Goal: Complete application form

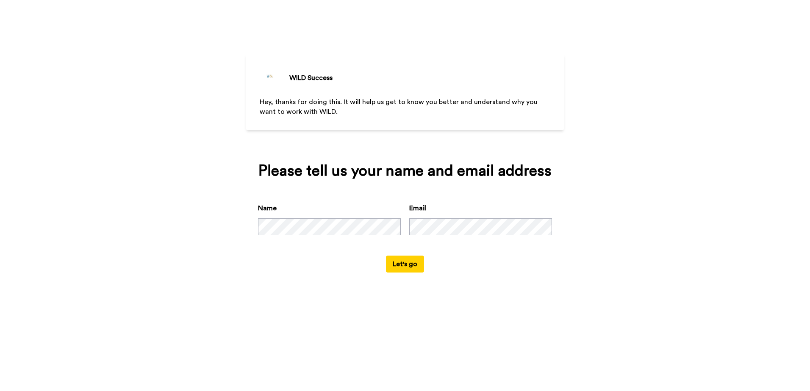
click at [407, 264] on button "Let's go" at bounding box center [405, 264] width 38 height 17
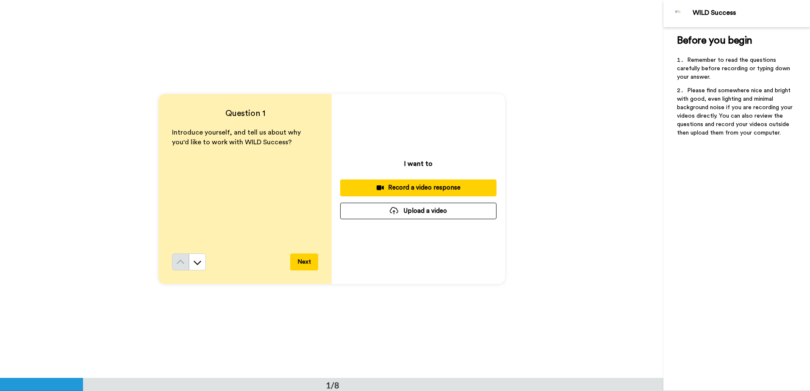
click at [405, 187] on div "Record a video response" at bounding box center [418, 187] width 143 height 9
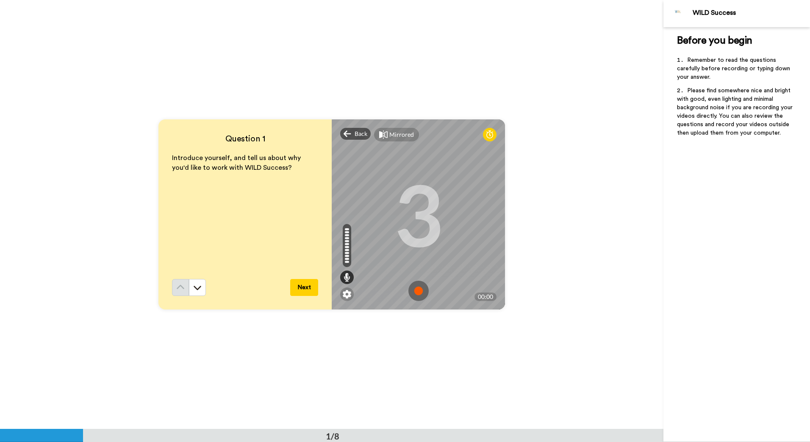
click at [413, 291] on img at bounding box center [418, 291] width 20 height 20
click at [303, 288] on button "Next" at bounding box center [304, 287] width 28 height 17
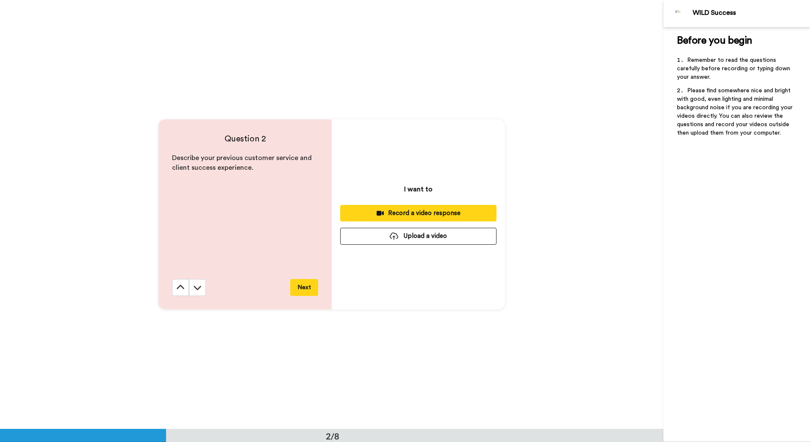
scroll to position [429, 0]
click at [418, 211] on div "Record a video response" at bounding box center [418, 213] width 143 height 9
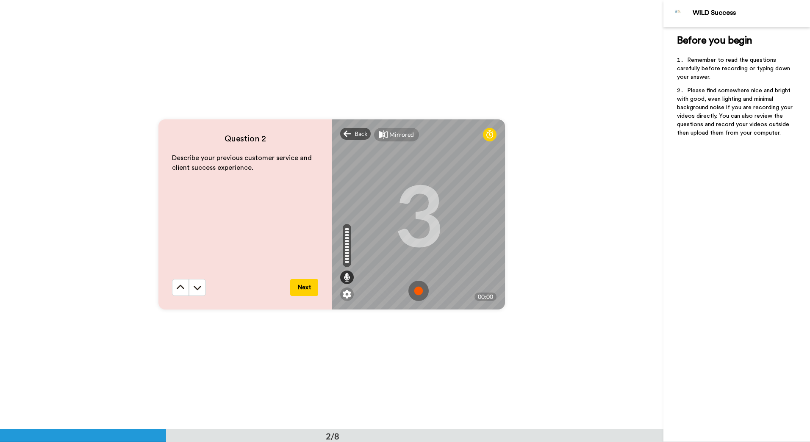
click at [416, 290] on img at bounding box center [418, 291] width 20 height 20
click at [306, 290] on button "Next" at bounding box center [304, 287] width 28 height 17
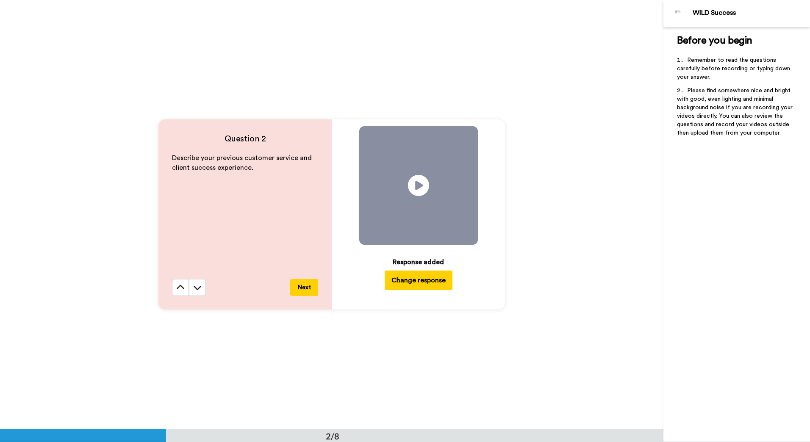
scroll to position [858, 0]
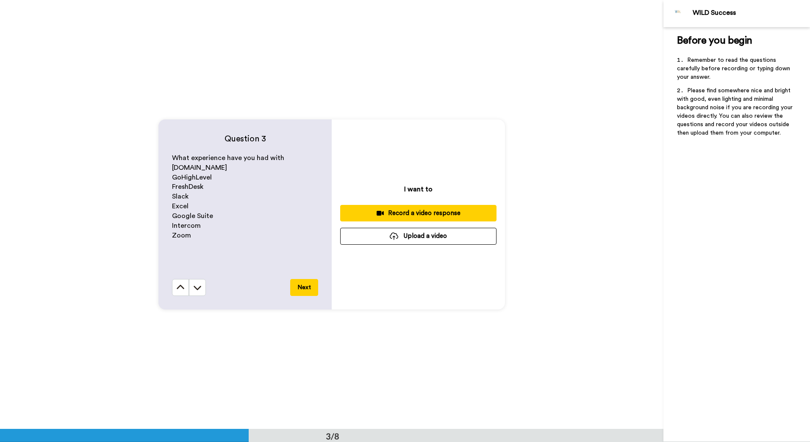
click at [408, 215] on div "Record a video response" at bounding box center [418, 213] width 143 height 9
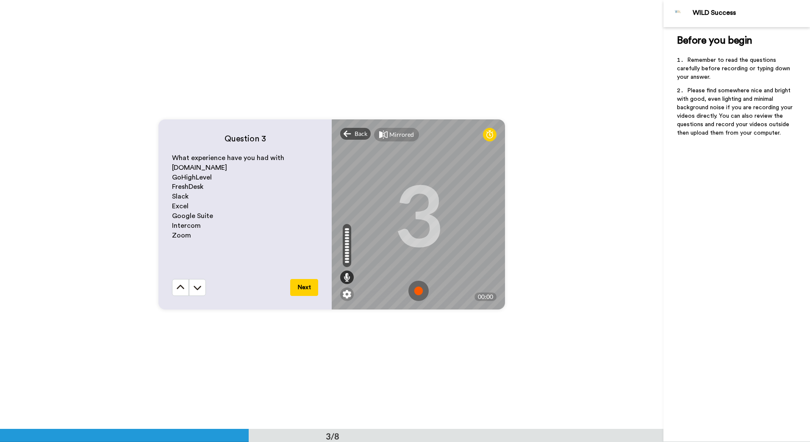
click at [415, 287] on img at bounding box center [418, 291] width 20 height 20
click at [304, 291] on button "Next" at bounding box center [304, 287] width 28 height 17
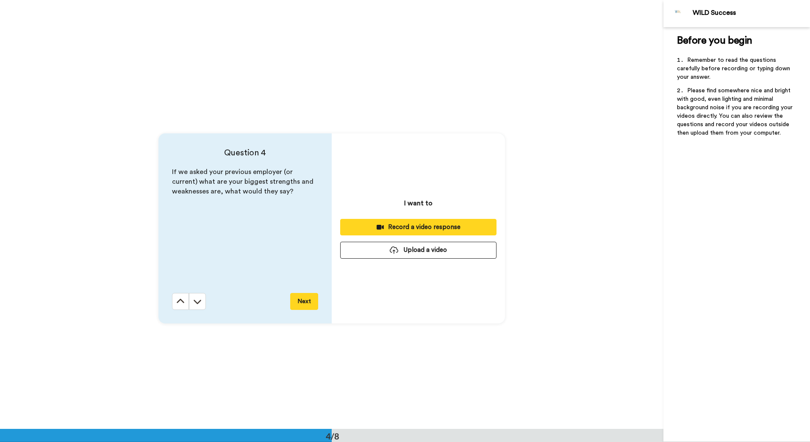
scroll to position [1287, 0]
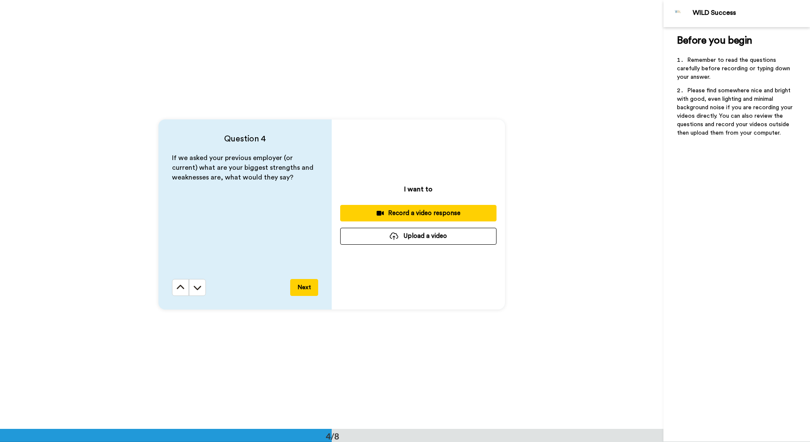
click at [434, 208] on button "Record a video response" at bounding box center [418, 213] width 156 height 17
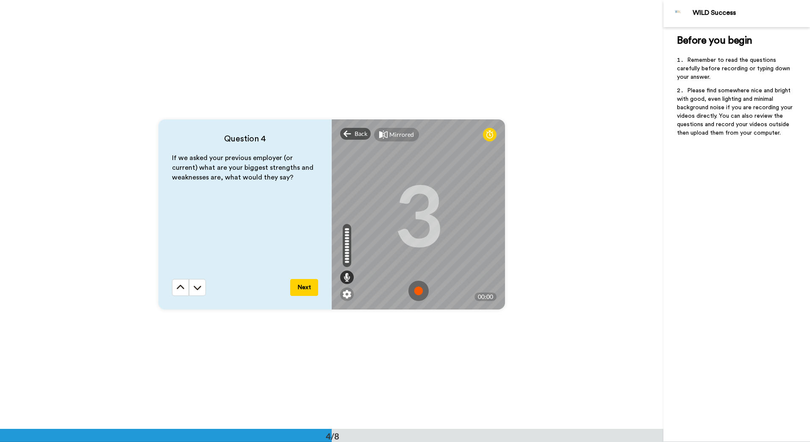
click at [416, 289] on img at bounding box center [418, 291] width 20 height 20
click at [417, 289] on img at bounding box center [418, 291] width 20 height 20
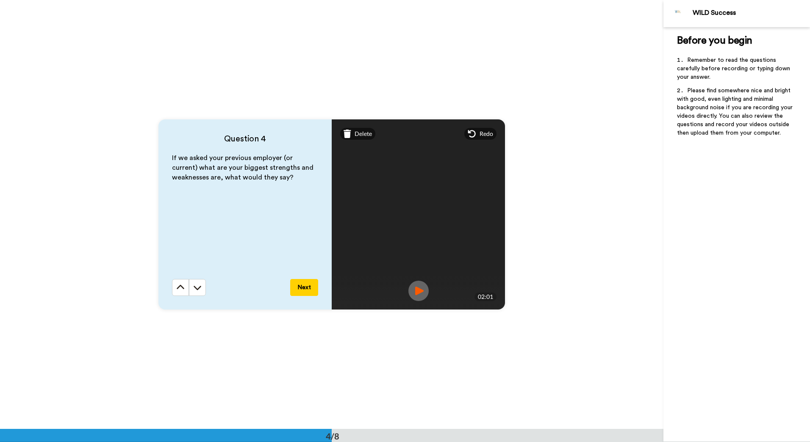
click at [306, 285] on button "Next" at bounding box center [304, 287] width 28 height 17
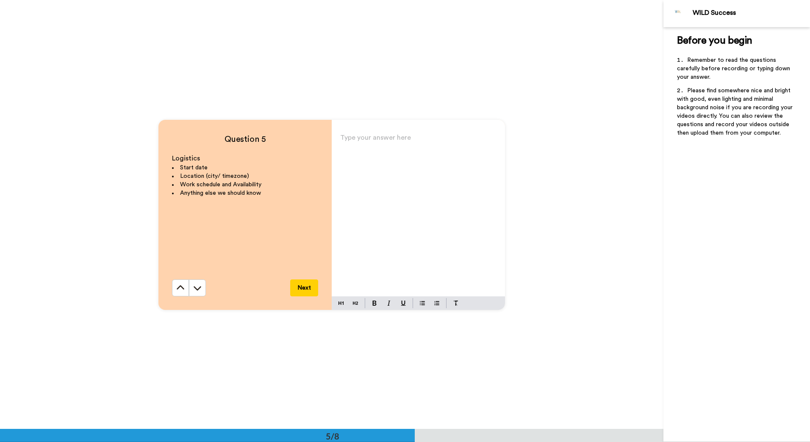
scroll to position [1716, 0]
click at [374, 135] on p "Type your answer here ﻿" at bounding box center [418, 141] width 156 height 12
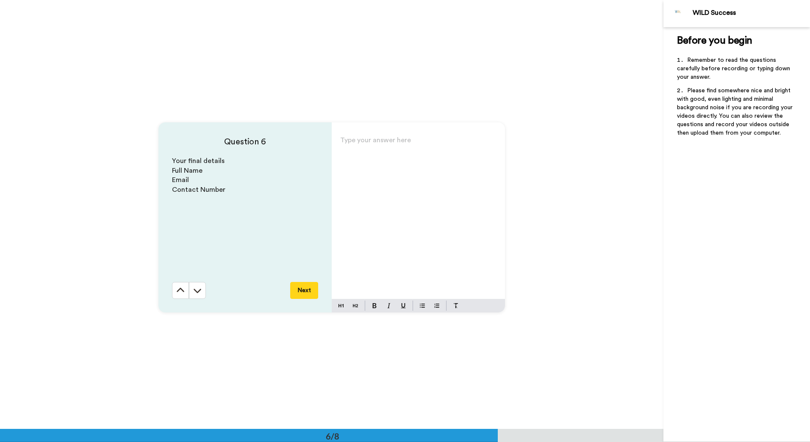
scroll to position [2145, 0]
click at [174, 288] on button at bounding box center [180, 287] width 17 height 17
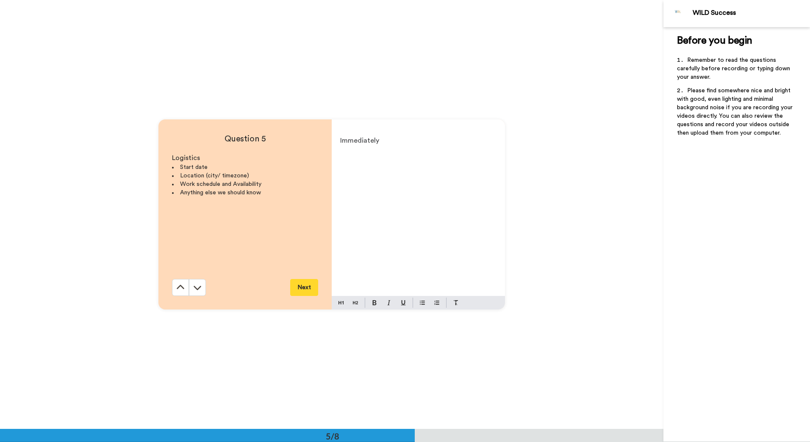
scroll to position [1716, 0]
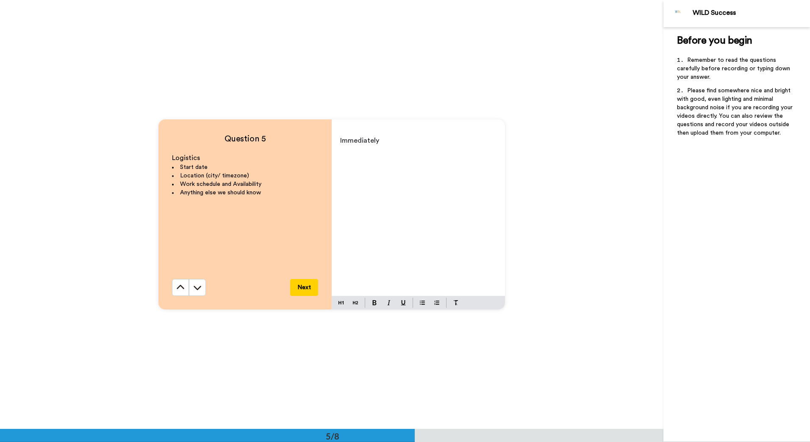
click at [385, 144] on p "Immediately" at bounding box center [418, 141] width 156 height 12
click at [410, 163] on span "I am always available, if not imediately" at bounding box center [401, 164] width 122 height 7
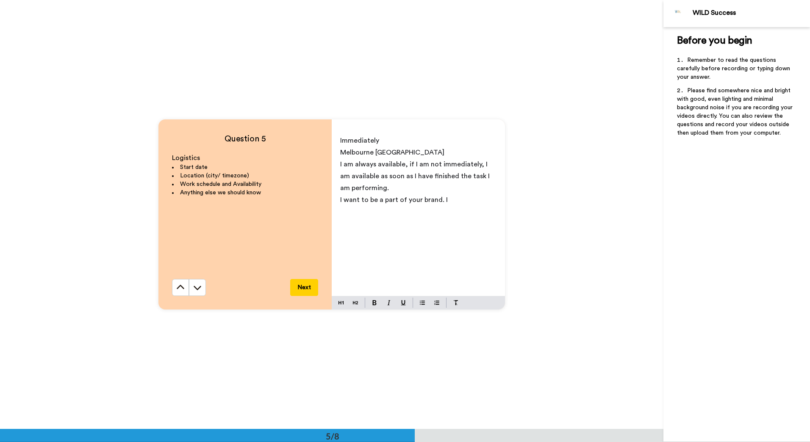
click at [443, 198] on span "I want to be a part of your brand. I" at bounding box center [394, 200] width 108 height 7
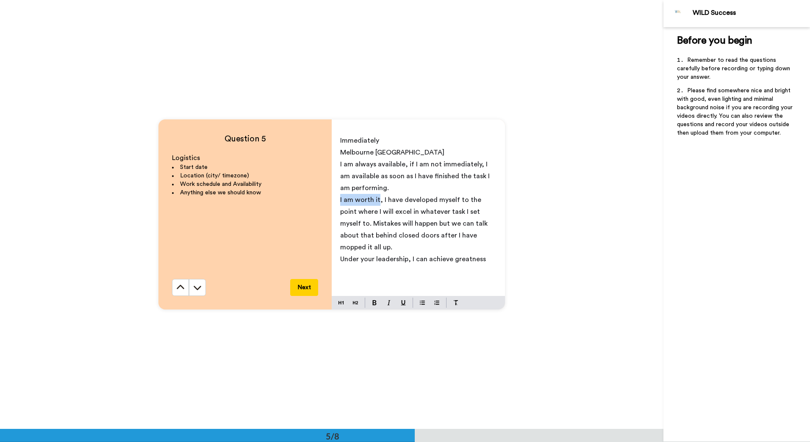
drag, startPoint x: 377, startPoint y: 200, endPoint x: 335, endPoint y: 202, distance: 42.4
click at [335, 202] on div "Immediately Melbourne VIC I am always available, if I am not immediately, I am …" at bounding box center [418, 213] width 173 height 165
click at [483, 249] on p "Under your leadership, I can achieve greatness" at bounding box center [418, 247] width 156 height 12
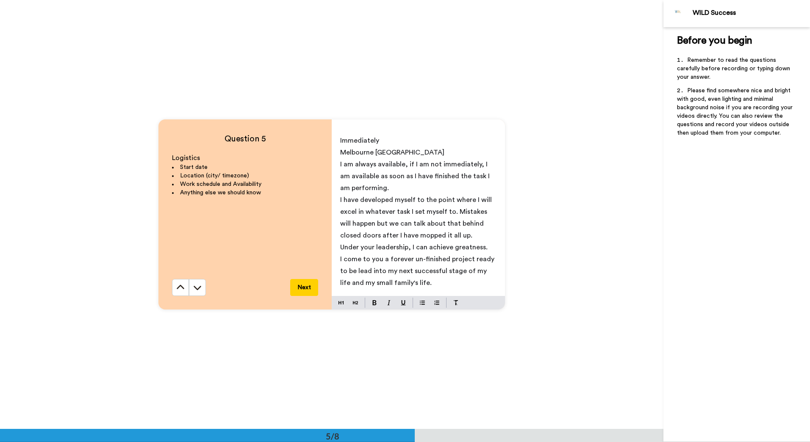
click at [468, 256] on span "I come to you a forever un-finished project ready to be lead into my next succe…" at bounding box center [418, 271] width 156 height 30
click at [303, 284] on button "Next" at bounding box center [304, 287] width 28 height 17
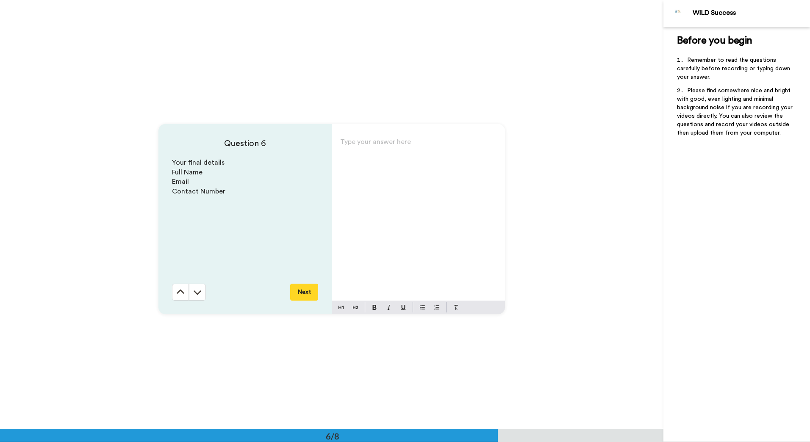
scroll to position [2145, 0]
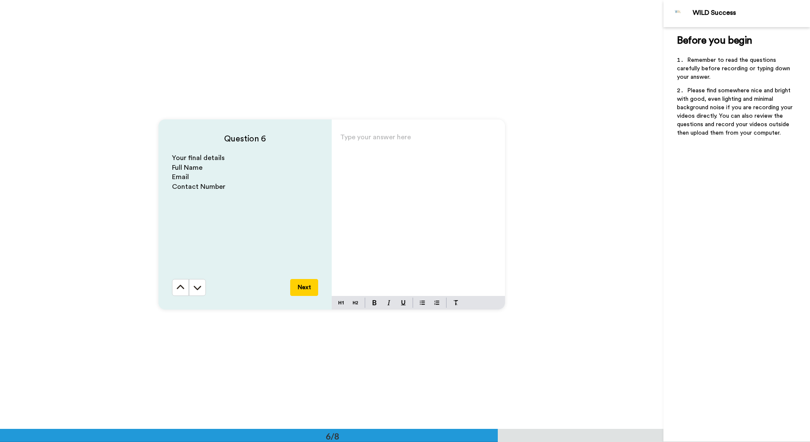
click at [369, 136] on p "Type your answer here ﻿" at bounding box center [418, 141] width 156 height 12
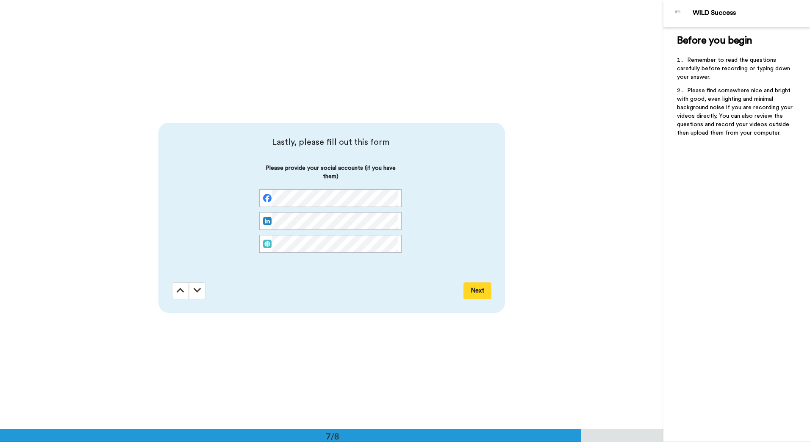
scroll to position [2574, 0]
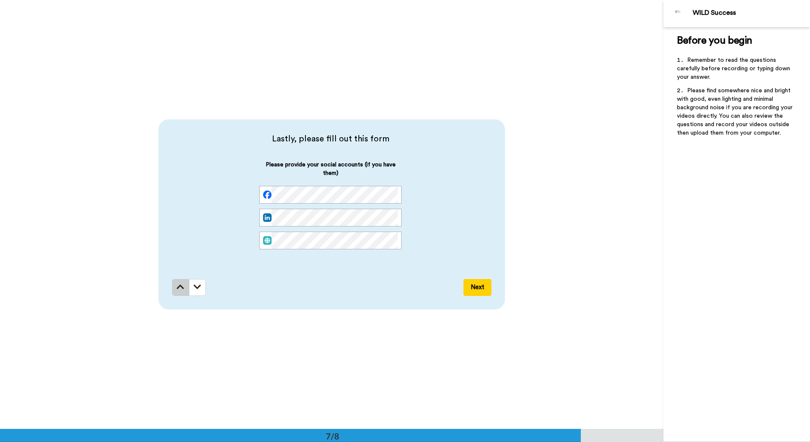
click at [177, 291] on icon at bounding box center [181, 287] width 8 height 8
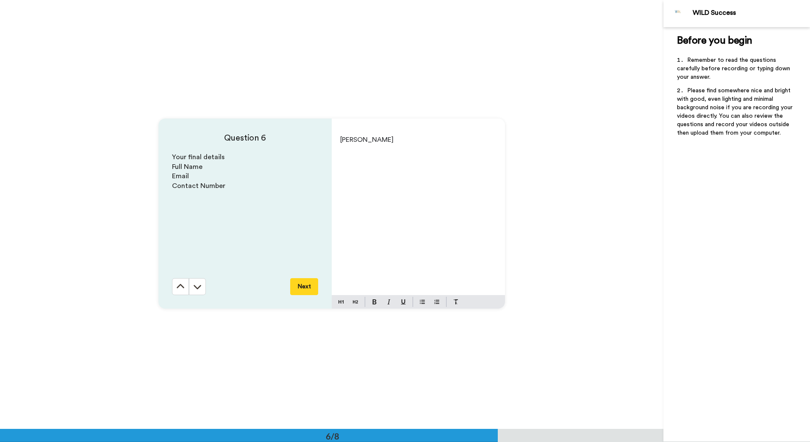
scroll to position [2145, 0]
click at [343, 148] on div "[PERSON_NAME]" at bounding box center [418, 213] width 173 height 165
click at [374, 140] on span "[PERSON_NAME]" at bounding box center [366, 140] width 53 height 7
click at [303, 282] on button "Next" at bounding box center [304, 287] width 28 height 17
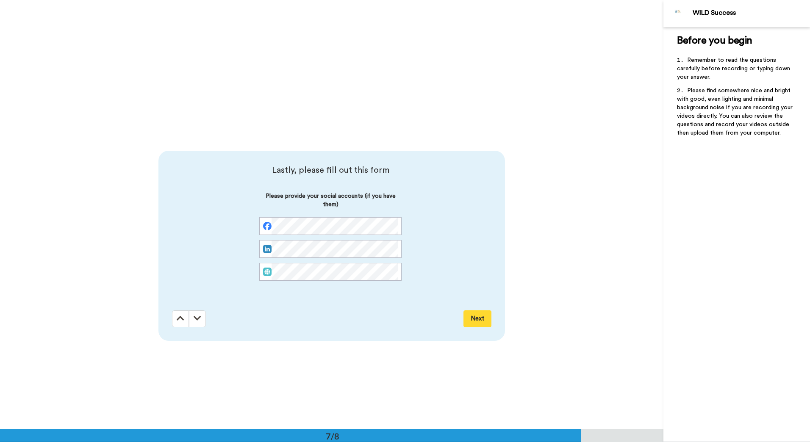
scroll to position [2574, 0]
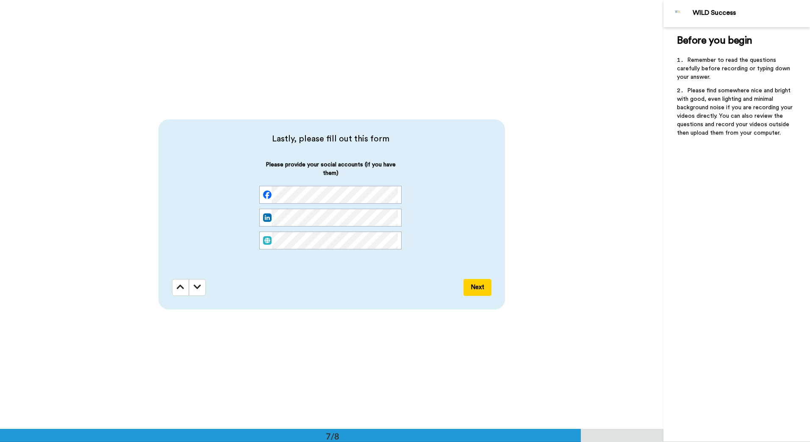
click at [476, 284] on button "Next" at bounding box center [477, 287] width 28 height 17
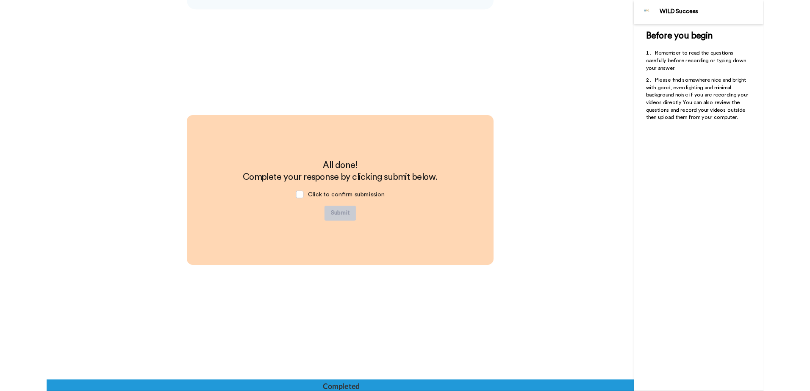
scroll to position [2874, 0]
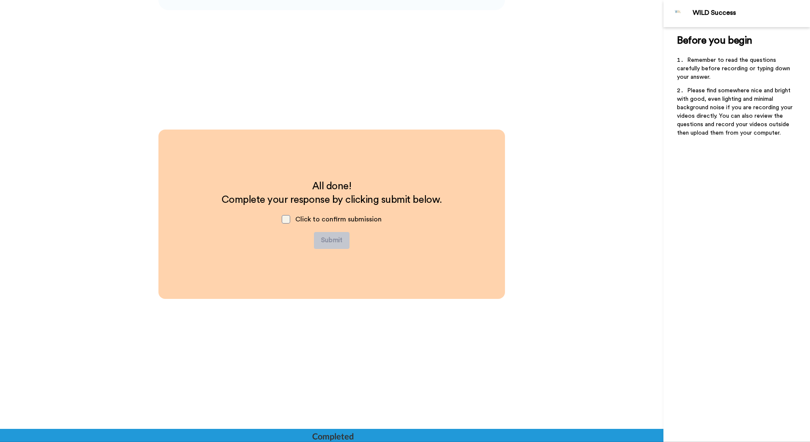
click at [284, 220] on span at bounding box center [286, 219] width 8 height 8
click at [330, 238] on button "Submit" at bounding box center [332, 240] width 36 height 17
